Goal: Task Accomplishment & Management: Complete application form

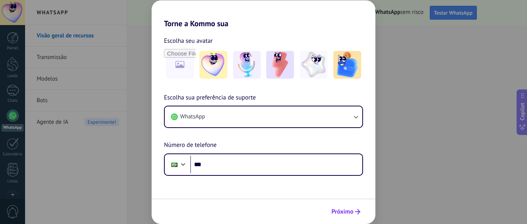
click at [351, 209] on span "Próximo" at bounding box center [342, 211] width 22 height 5
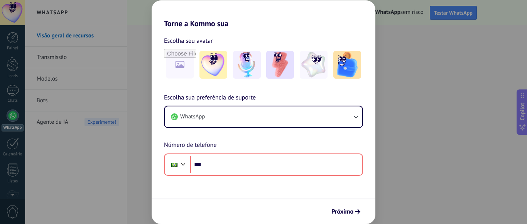
click at [391, 65] on div "Torne a Kommo sua Escolha seu avatar Escolha sua preferência de suporte WhatsAp…" at bounding box center [263, 112] width 527 height 224
click at [401, 58] on div "Torne a Kommo sua Escolha seu avatar Escolha sua preferência de suporte WhatsAp…" at bounding box center [263, 112] width 527 height 224
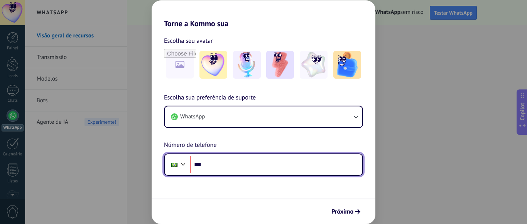
click at [187, 164] on div at bounding box center [182, 163] width 9 height 9
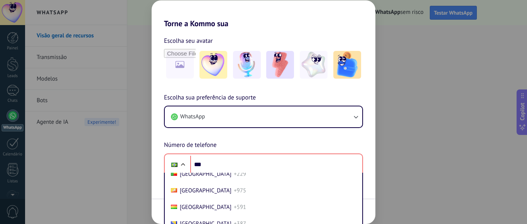
click at [148, 200] on div "Torne a Kommo [GEOGRAPHIC_DATA] Escolha seu avatar Escolha sua preferência de s…" at bounding box center [263, 112] width 527 height 224
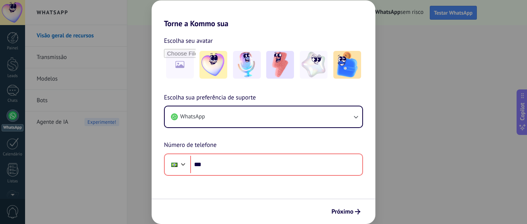
click at [148, 200] on div "Torne a Kommo sua Escolha seu avatar Escolha sua preferência de suporte WhatsAp…" at bounding box center [263, 112] width 527 height 224
drag, startPoint x: 148, startPoint y: 200, endPoint x: 387, endPoint y: 59, distance: 278.2
click at [387, 59] on div "Torne a Kommo sua Escolha seu avatar Escolha sua preferência de suporte WhatsAp…" at bounding box center [263, 112] width 527 height 224
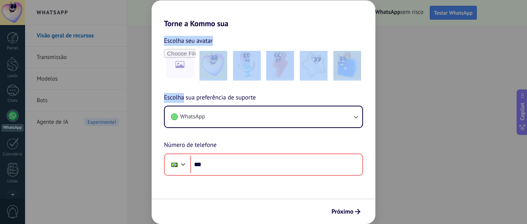
click at [441, 42] on div "Torne a Kommo sua Escolha seu avatar Escolha sua preferência de suporte WhatsAp…" at bounding box center [263, 112] width 527 height 224
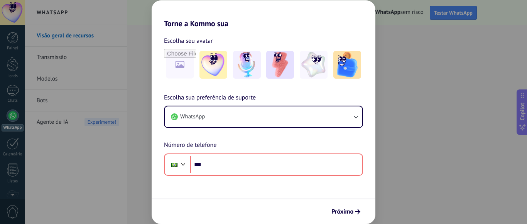
click at [441, 42] on div "Torne a Kommo sua Escolha seu avatar Escolha sua preferência de suporte WhatsAp…" at bounding box center [263, 112] width 527 height 224
